Goal: Information Seeking & Learning: Learn about a topic

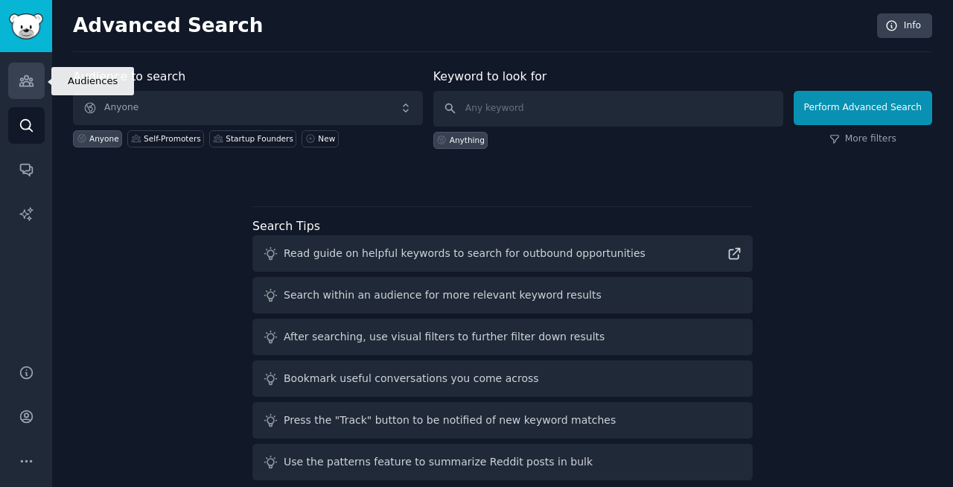
click at [18, 72] on link "Audiences" at bounding box center [26, 81] width 36 height 36
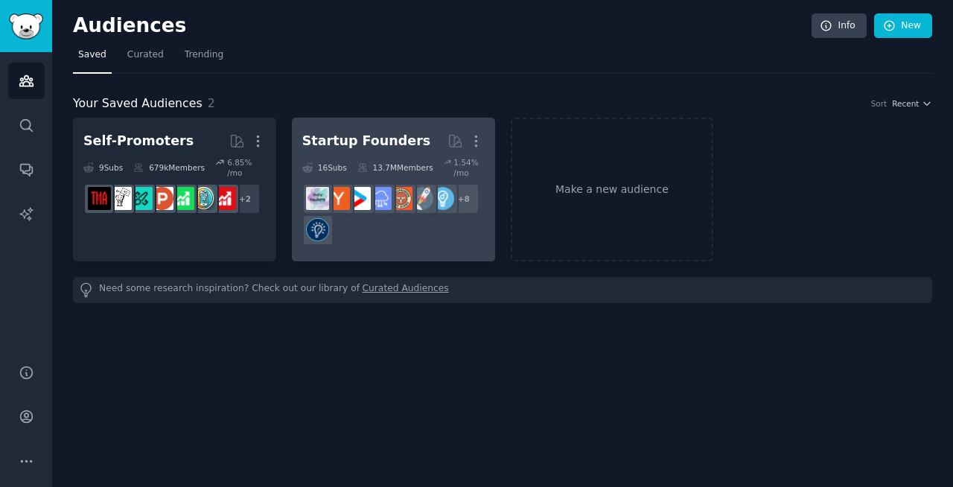
click at [376, 160] on div "13.7M Members" at bounding box center [395, 167] width 76 height 21
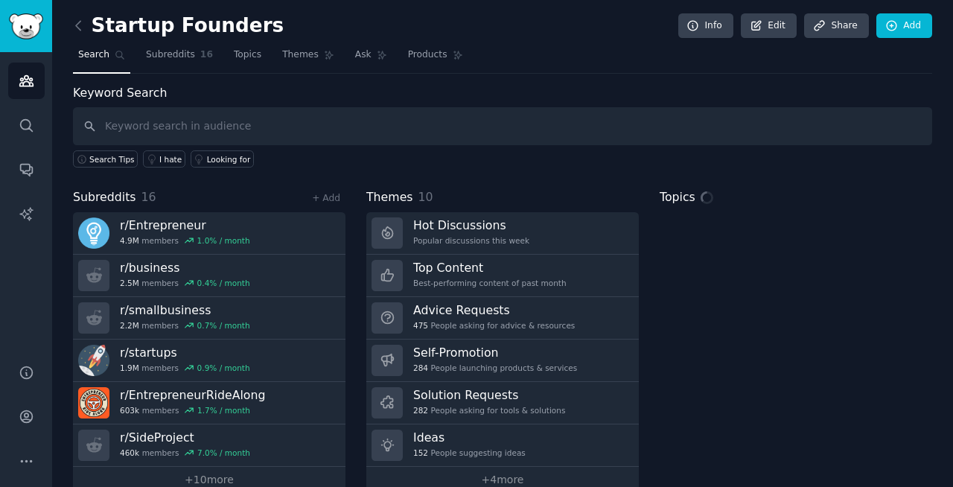
scroll to position [26, 0]
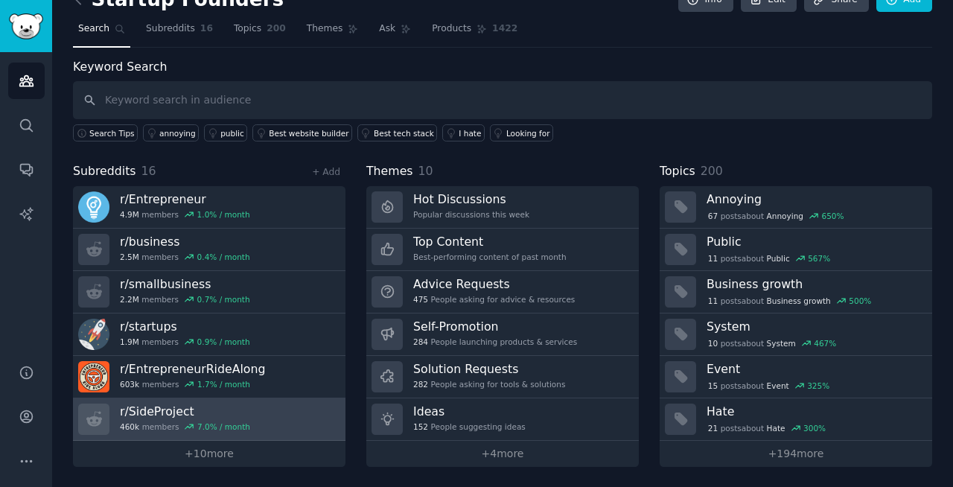
click at [264, 406] on link "r/ SideProject 460k members 7.0 % / month" at bounding box center [209, 419] width 272 height 42
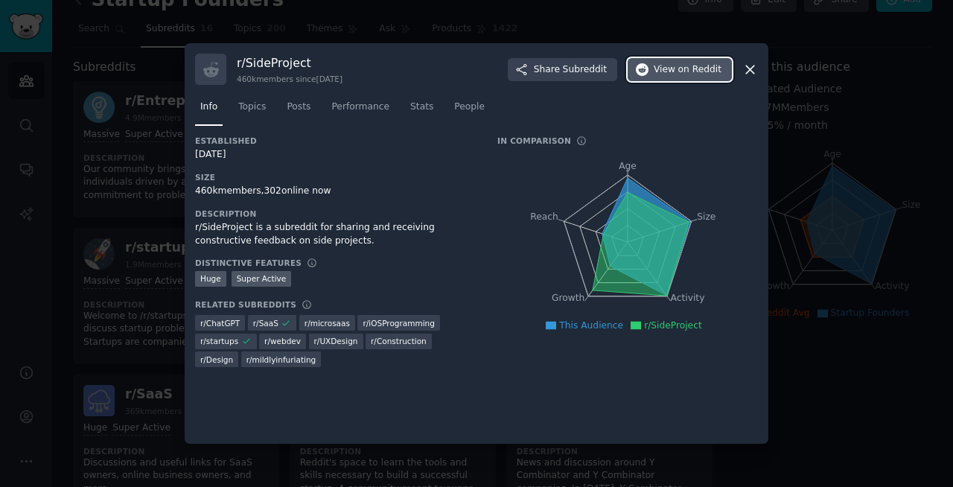
click at [689, 73] on span "on Reddit" at bounding box center [699, 69] width 43 height 13
click at [748, 70] on icon at bounding box center [750, 70] width 8 height 8
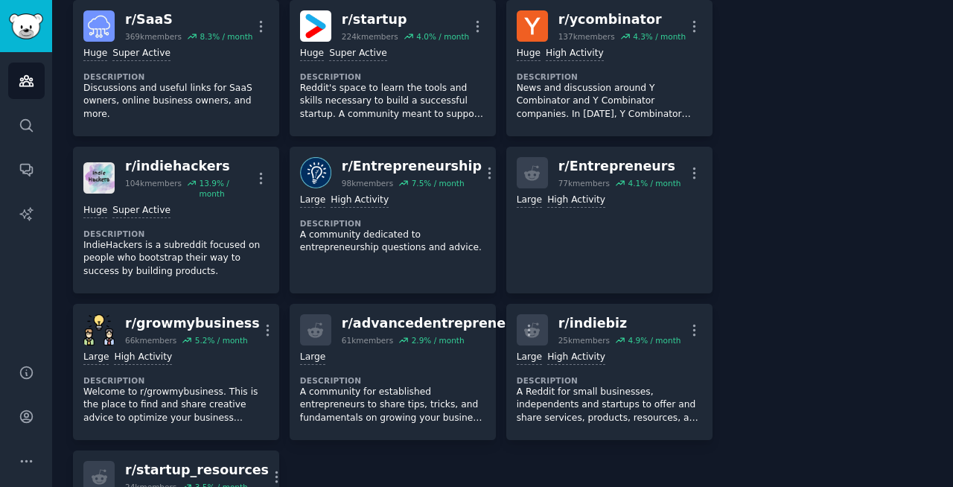
scroll to position [386, 0]
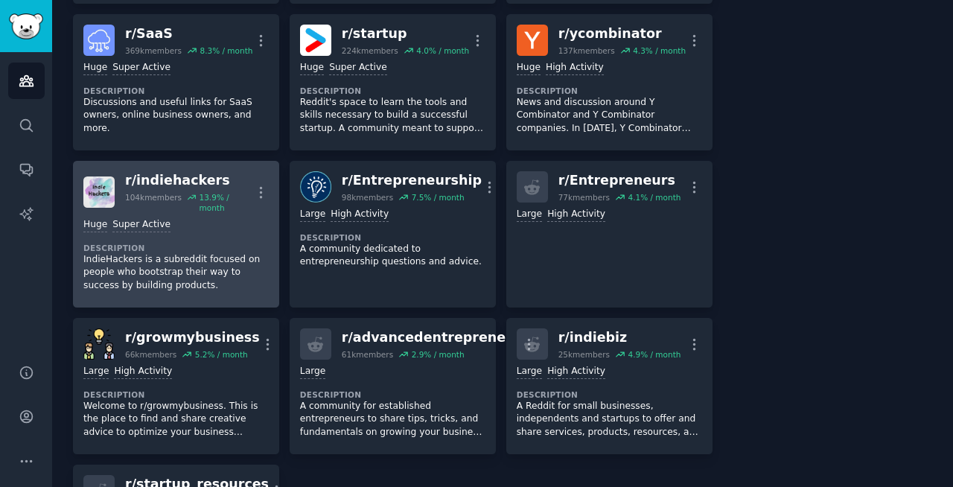
click at [132, 248] on dt "Description" at bounding box center [175, 248] width 185 height 10
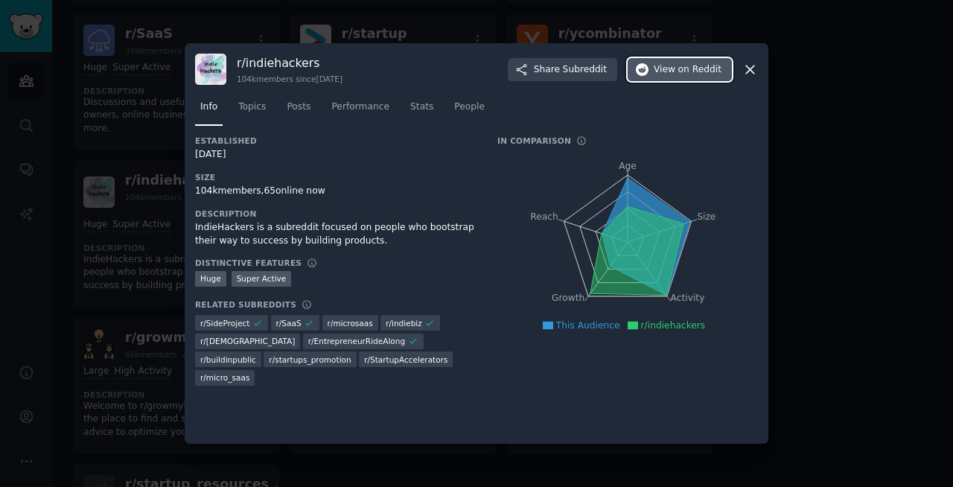
click at [689, 74] on span "on Reddit" at bounding box center [699, 69] width 43 height 13
click at [842, 152] on div at bounding box center [476, 243] width 953 height 487
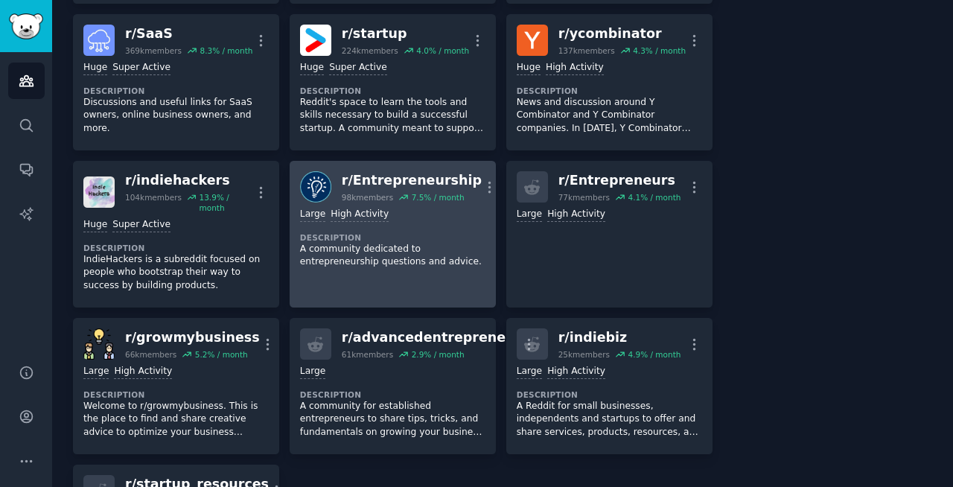
click at [368, 232] on dt "Description" at bounding box center [392, 237] width 185 height 10
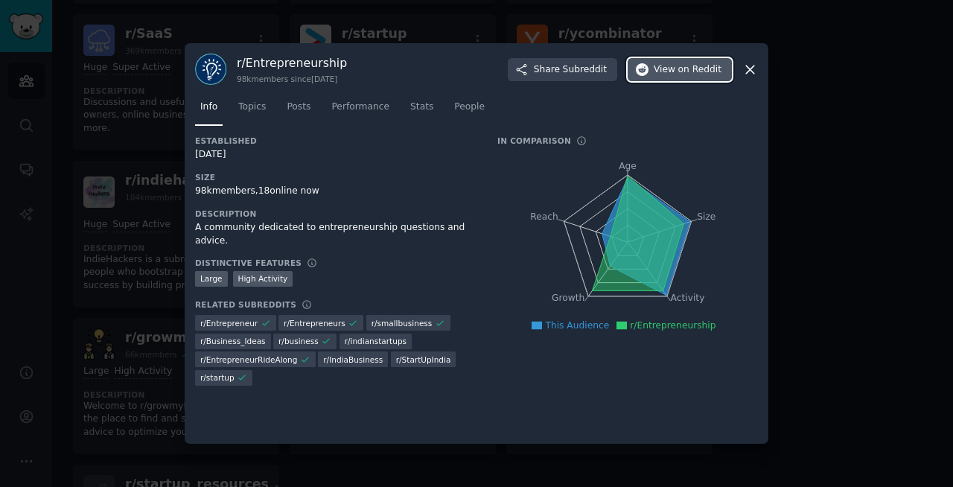
click at [676, 80] on button "View on Reddit" at bounding box center [680, 70] width 104 height 24
click at [746, 66] on icon at bounding box center [750, 70] width 8 height 8
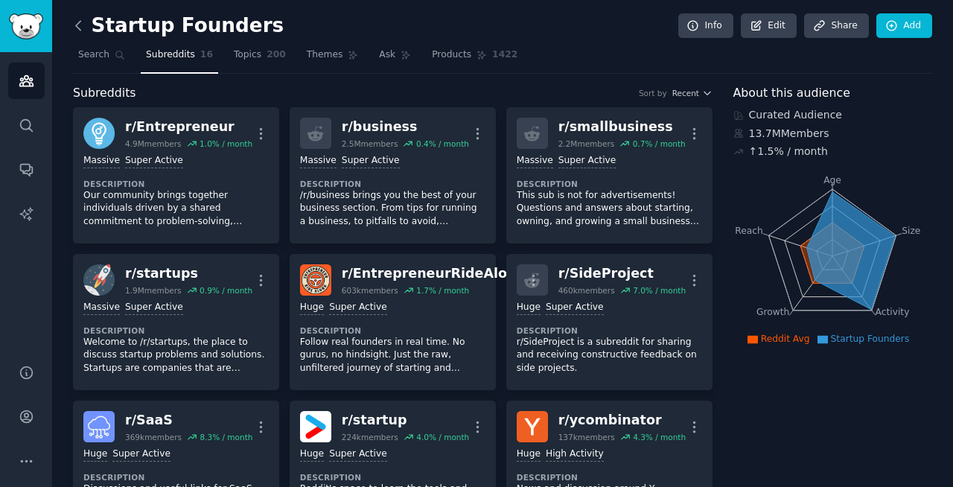
click at [78, 27] on icon at bounding box center [79, 26] width 16 height 16
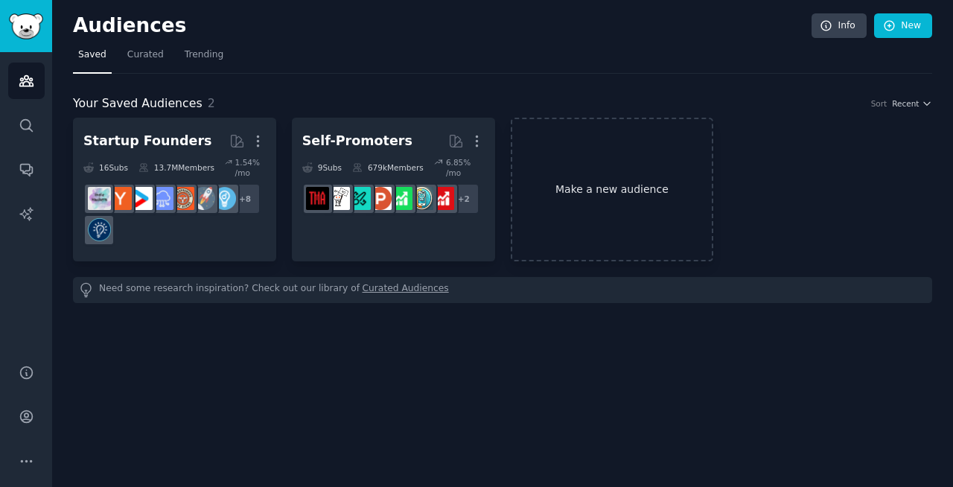
click at [584, 157] on link "Make a new audience" at bounding box center [612, 190] width 203 height 144
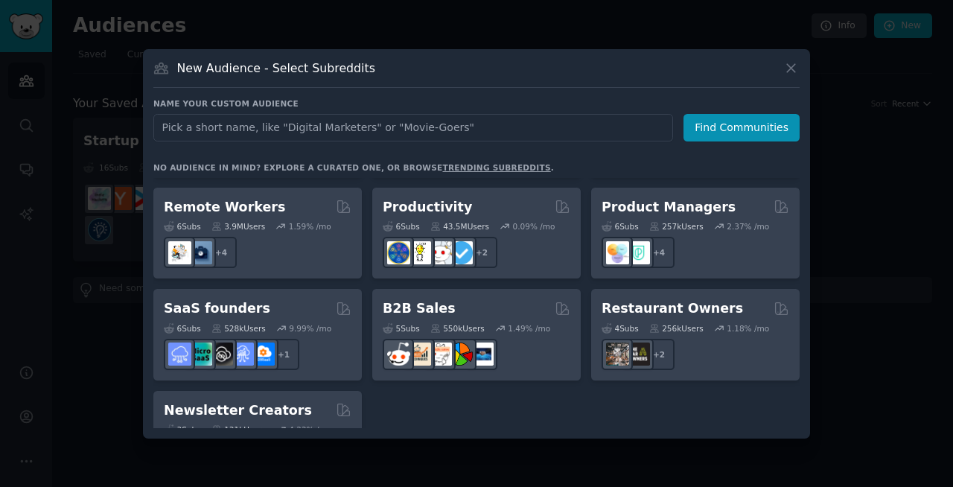
scroll to position [1162, 0]
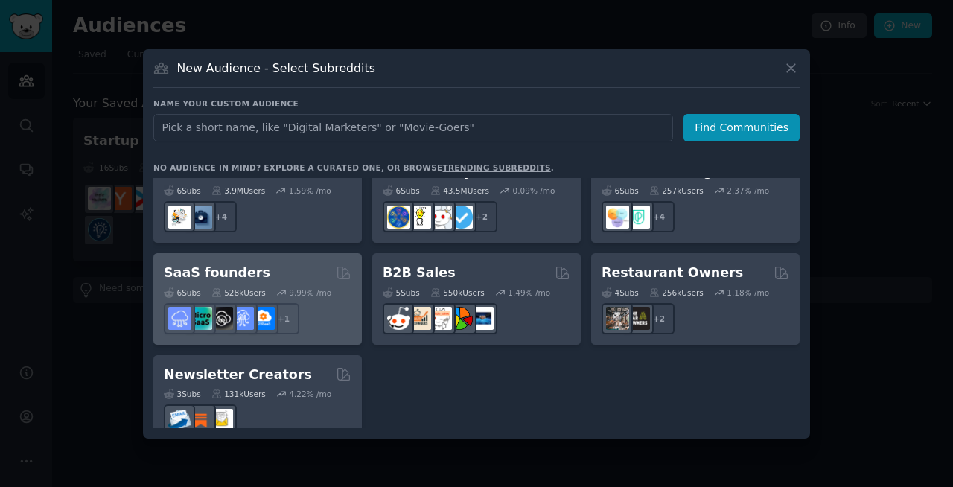
click at [299, 287] on div "9.99 % /mo" at bounding box center [310, 292] width 42 height 10
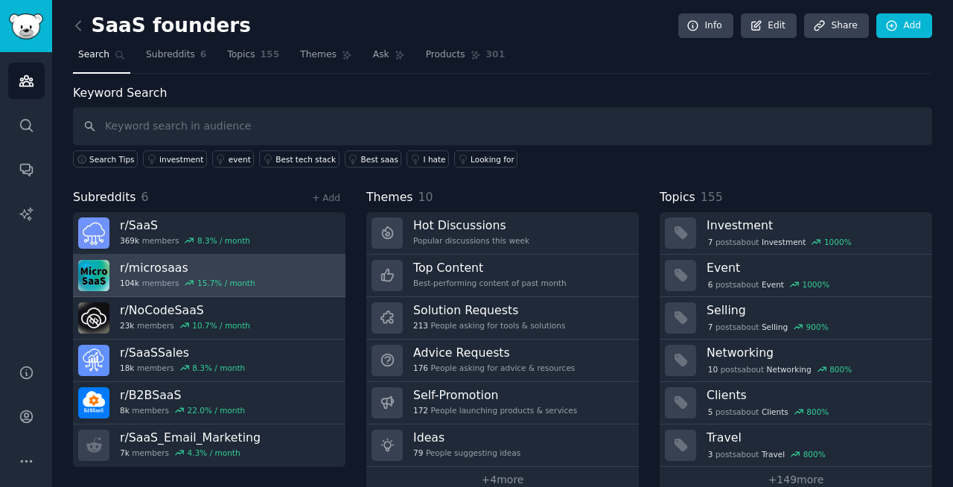
scroll to position [26, 0]
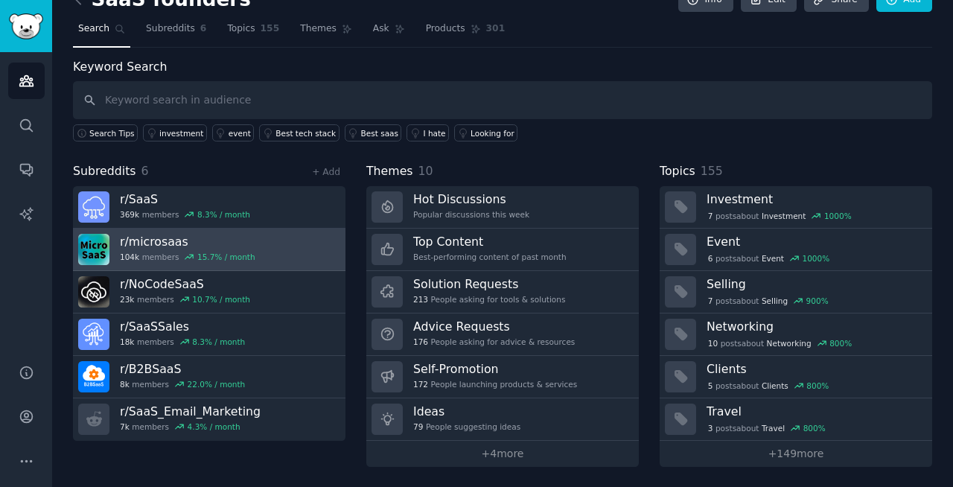
click at [283, 253] on link "r/ microsaas 104k members 15.7 % / month" at bounding box center [209, 250] width 272 height 42
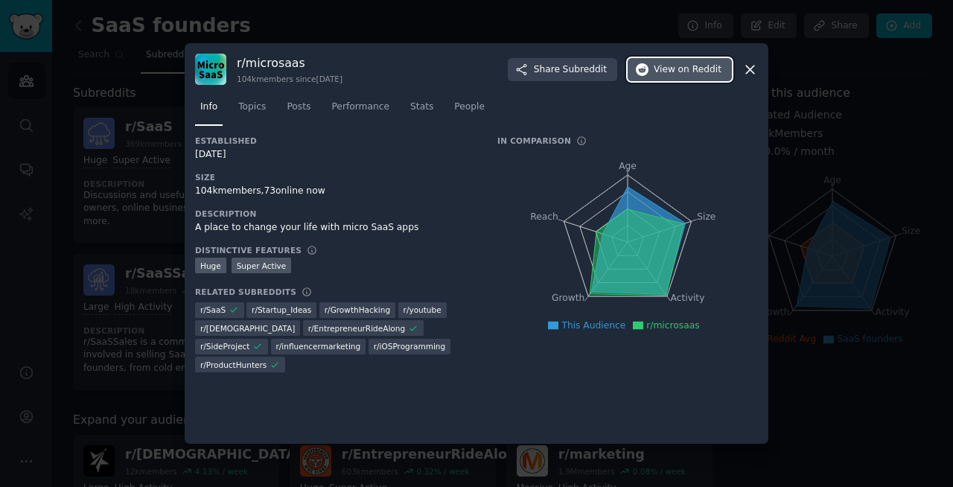
click at [672, 69] on span "View on Reddit" at bounding box center [688, 69] width 68 height 13
click at [747, 66] on icon at bounding box center [750, 70] width 8 height 8
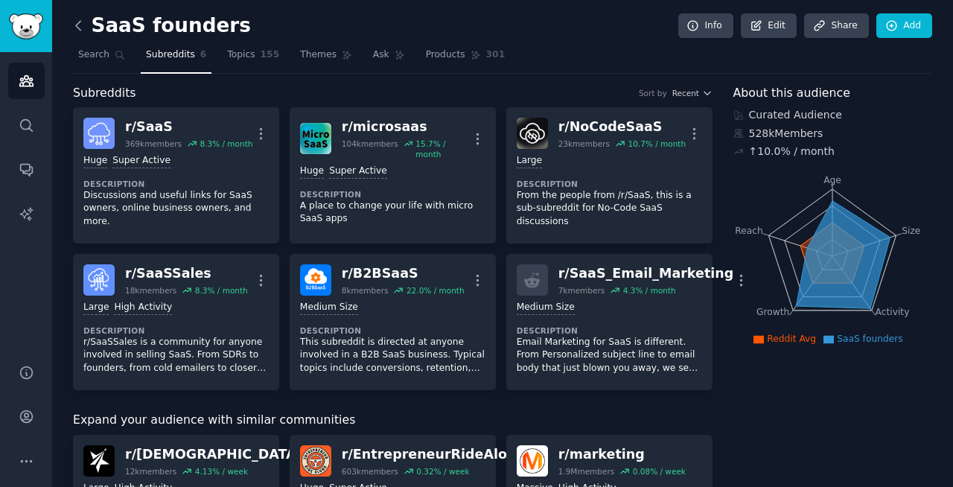
click at [77, 29] on icon at bounding box center [79, 26] width 16 height 16
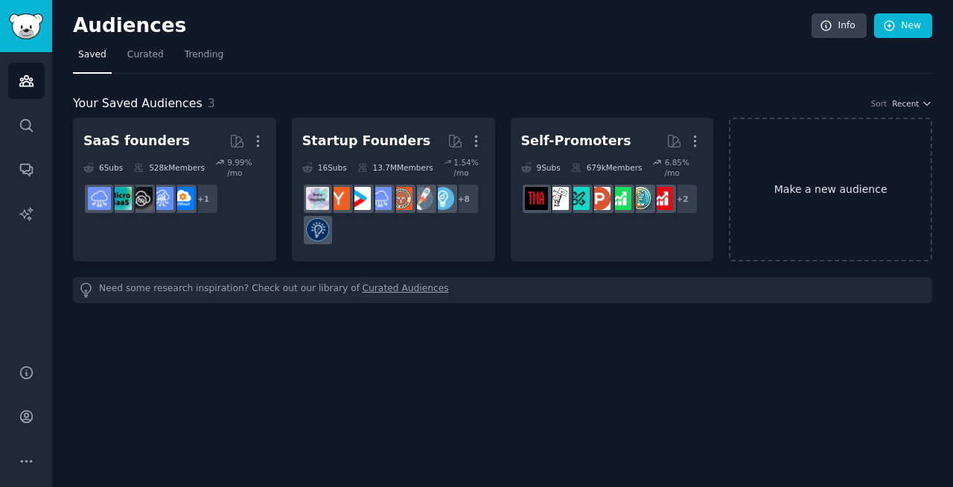
click at [779, 195] on link "Make a new audience" at bounding box center [830, 190] width 203 height 144
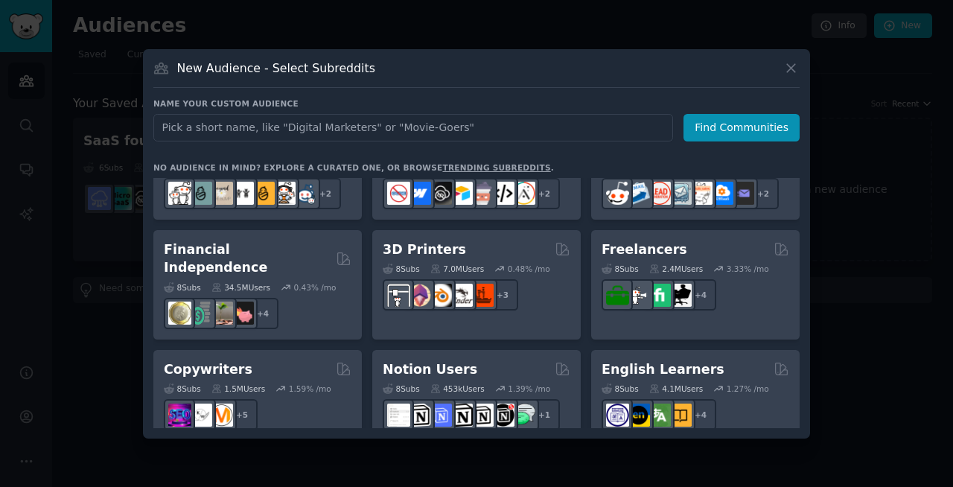
scroll to position [768, 0]
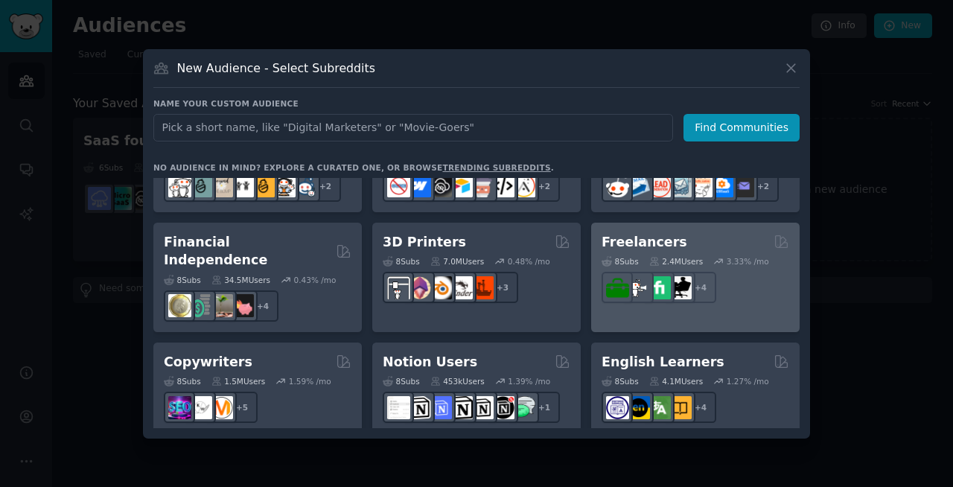
click at [639, 252] on div "8 Sub s 2.4M Users 3.33 % /mo + 4" at bounding box center [695, 277] width 188 height 52
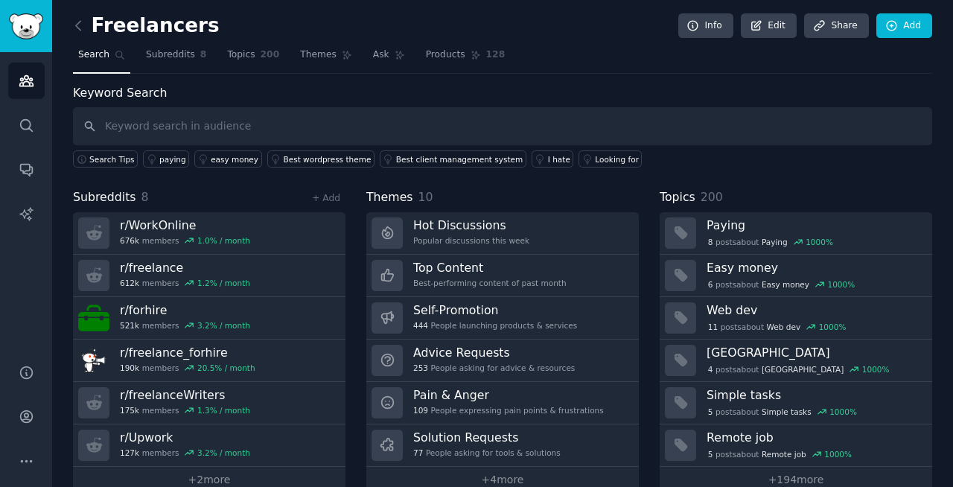
scroll to position [26, 0]
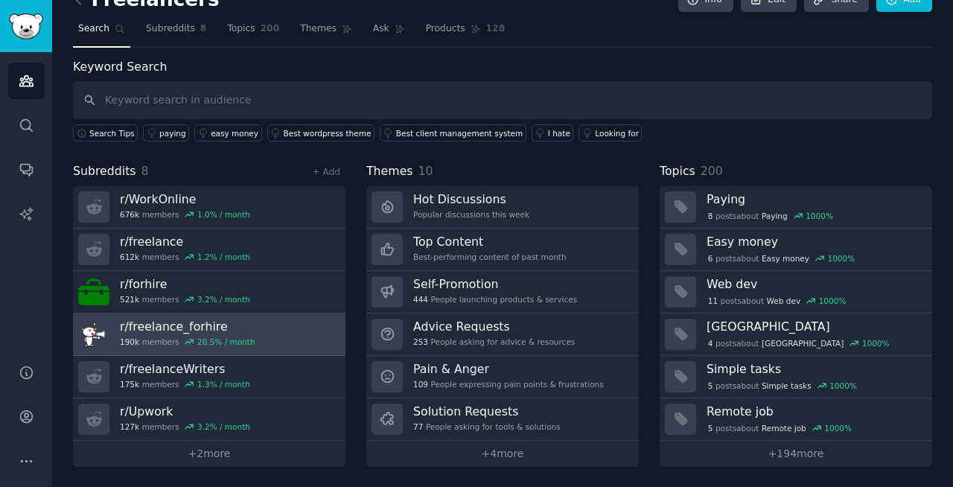
click at [302, 327] on link "r/ freelance_forhire 190k members 20.5 % / month" at bounding box center [209, 334] width 272 height 42
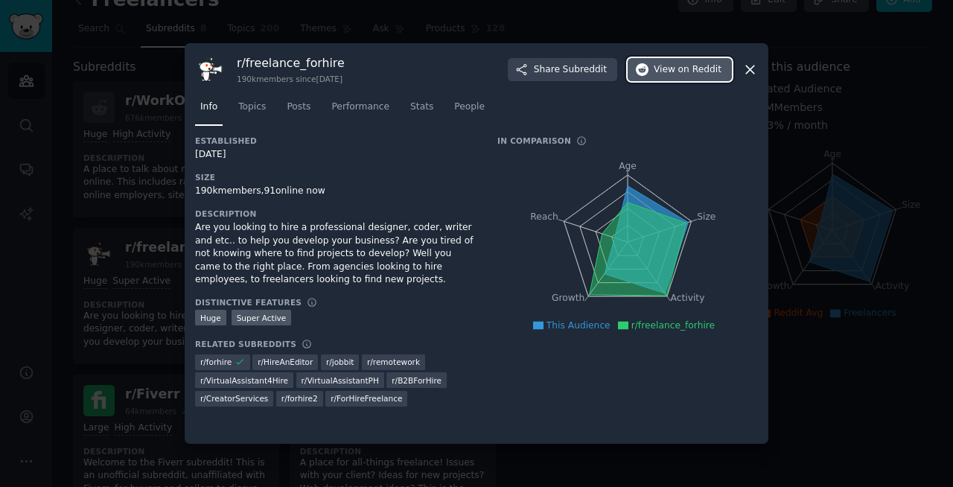
click at [677, 74] on span "View on Reddit" at bounding box center [688, 69] width 68 height 13
